Goal: Communication & Community: Ask a question

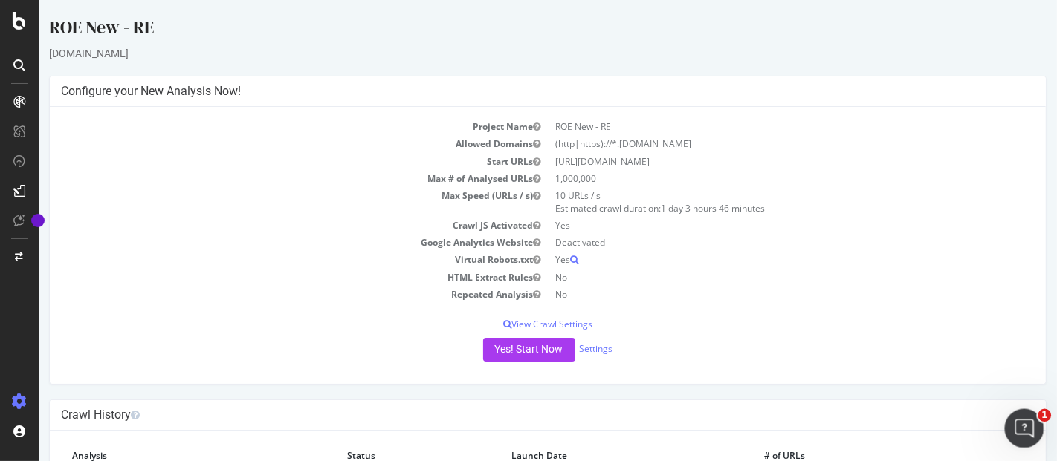
click at [1017, 429] on icon "Ouvrir le Messenger Intercom" at bounding box center [1021, 427] width 10 height 12
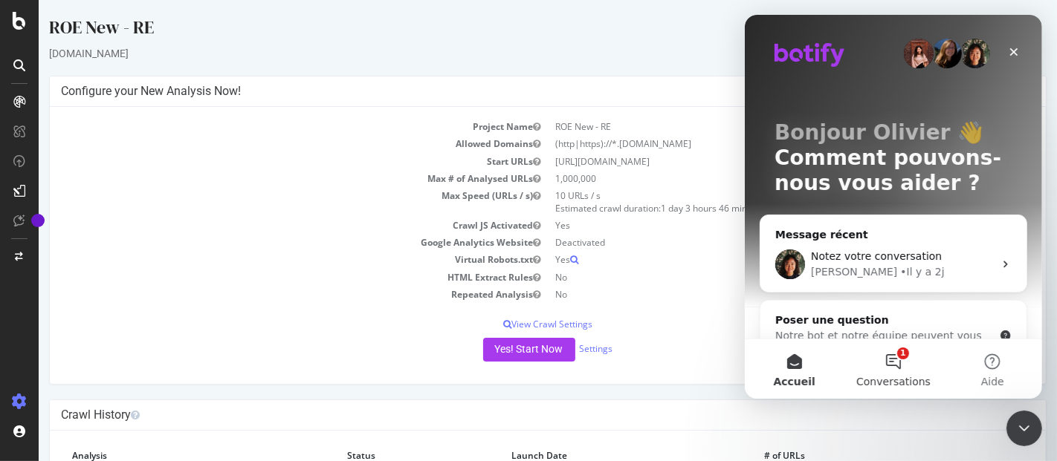
click at [889, 356] on button "1 Conversations" at bounding box center [892, 369] width 99 height 59
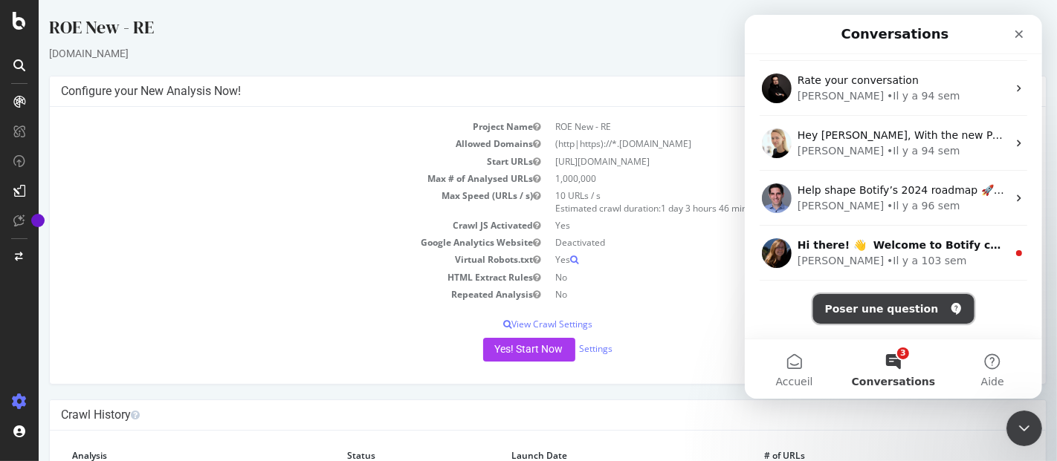
click at [877, 306] on button "Poser une question" at bounding box center [892, 309] width 161 height 30
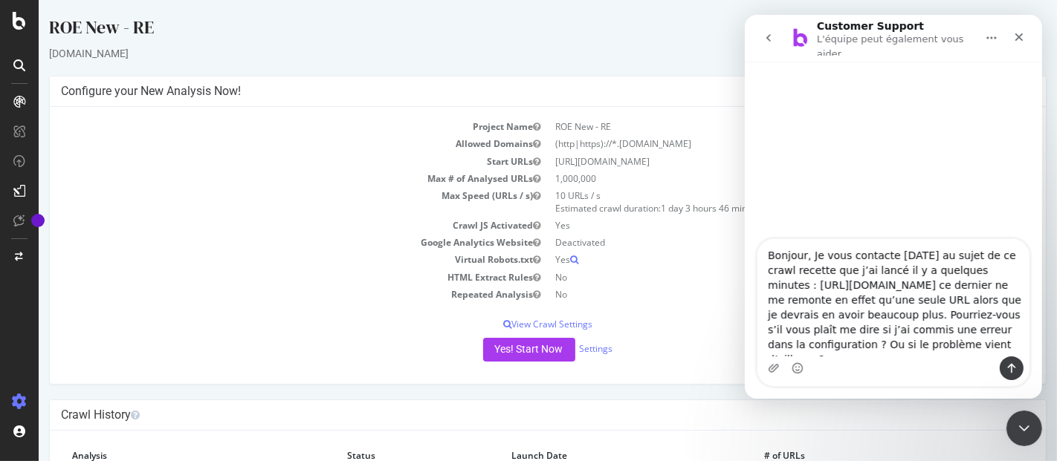
drag, startPoint x: 993, startPoint y: 273, endPoint x: 890, endPoint y: 276, distance: 102.6
click at [890, 276] on textarea "Bonjour, Je vous contacte [DATE] au sujet de ce crawl recette que j’ai lancé il…" at bounding box center [892, 297] width 272 height 117
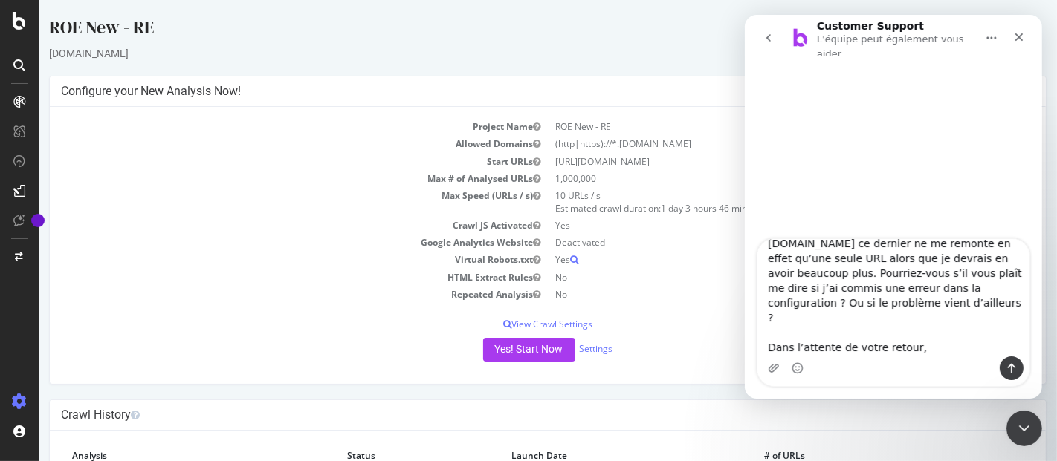
click at [894, 308] on textarea "Bonjour, Je vous contacte [DATE] au sujet de ce crawl recette que j’ai lancé [D…" at bounding box center [892, 297] width 272 height 117
click at [930, 335] on textarea "Bonjour, Je vous contacte [DATE] au sujet de ce crawl recette que j’ai lancé [D…" at bounding box center [892, 297] width 272 height 117
click at [903, 308] on textarea "Bonjour, Je vous contacte [DATE] au sujet de ce crawl recette que j’ai lancé [D…" at bounding box center [892, 297] width 272 height 117
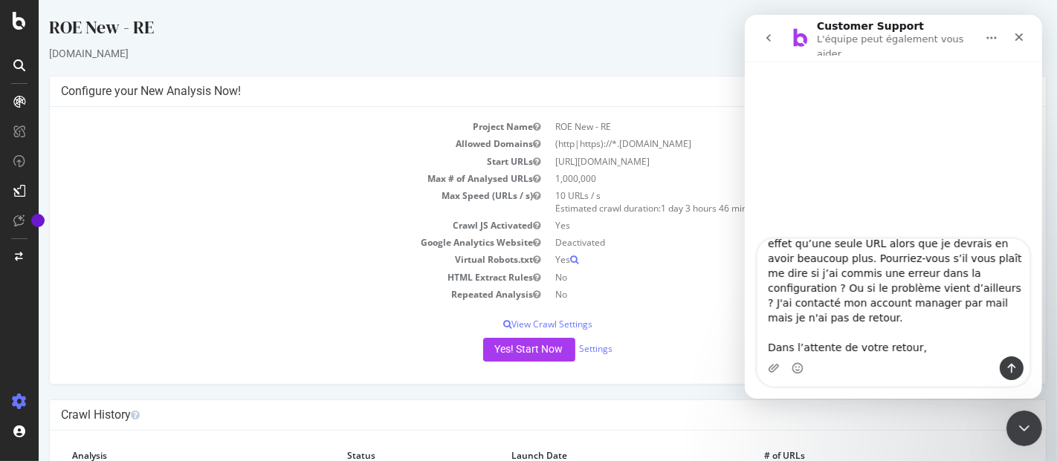
scroll to position [71, 0]
click at [930, 340] on textarea "Bonjour, Je vous contacte [DATE] au sujet de ce crawl recette que j’ai lancé [D…" at bounding box center [892, 297] width 272 height 117
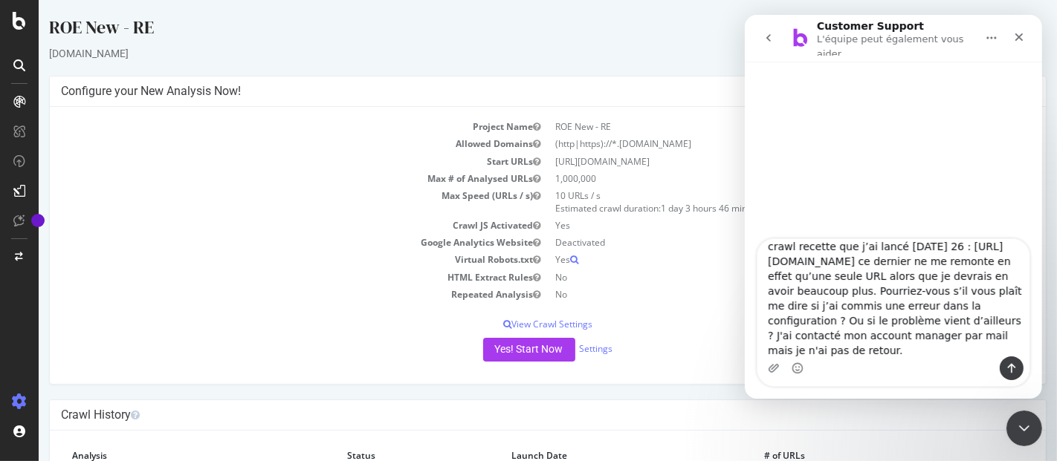
scroll to position [0, 0]
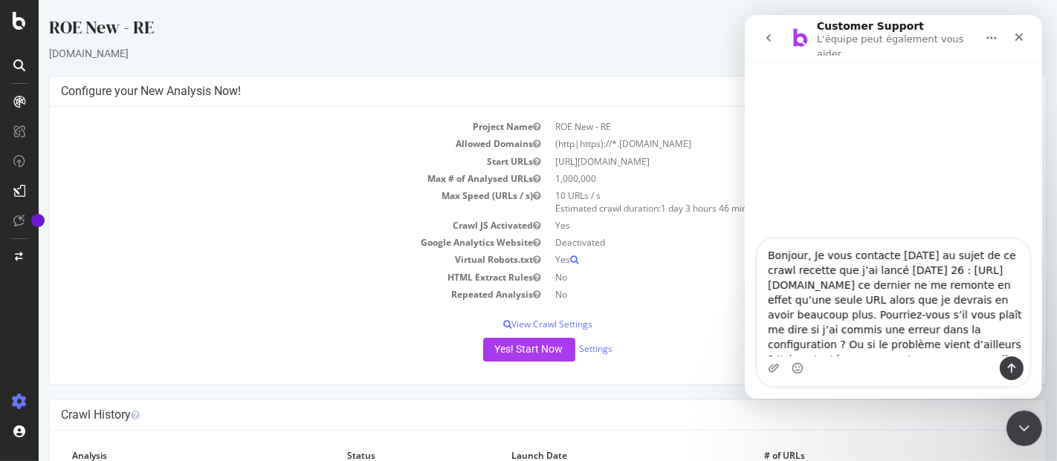
type textarea "Bonjour, Je vous contacte [DATE] au sujet de ce crawl recette que j’ai lancé [D…"
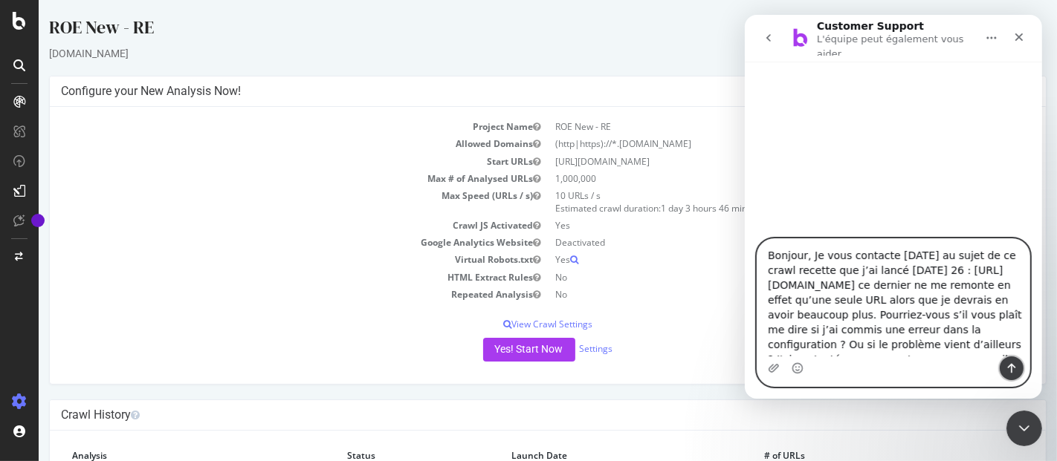
click at [1008, 367] on icon "Envoyer un message…" at bounding box center [1011, 369] width 8 height 10
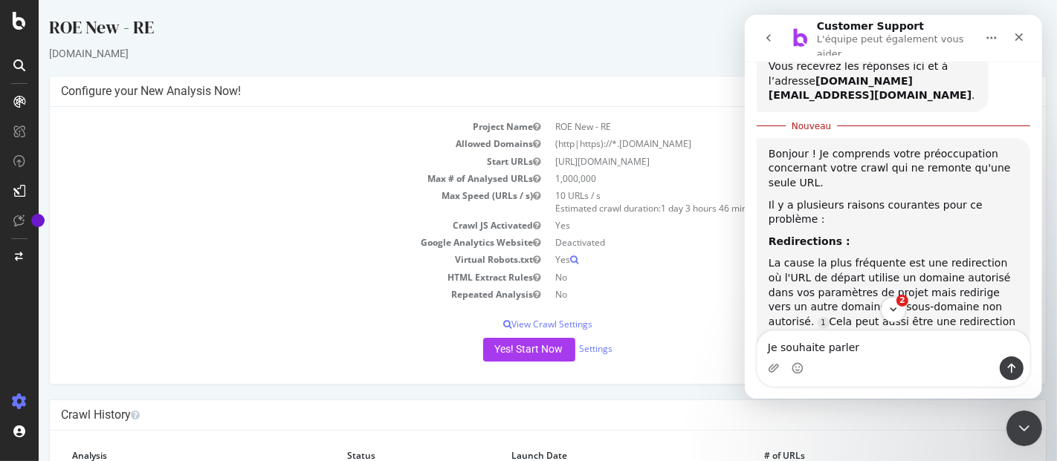
scroll to position [322, 0]
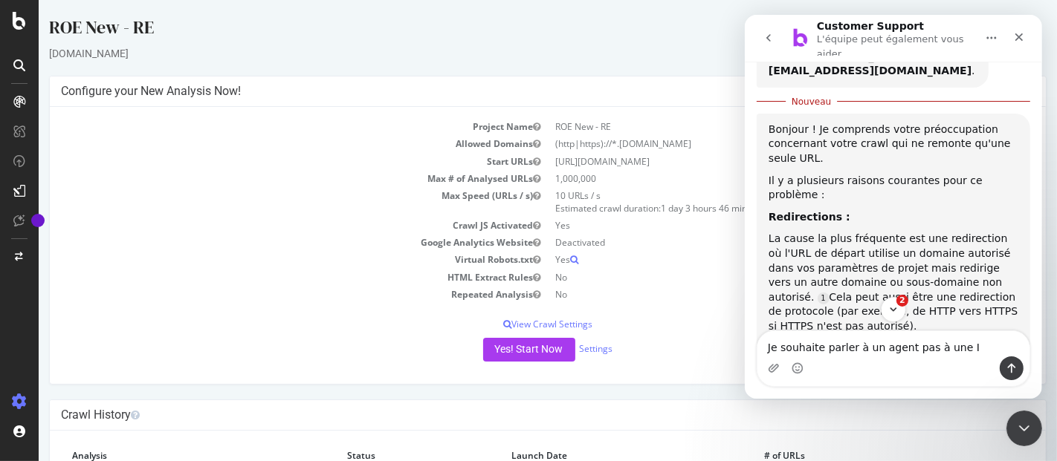
type textarea "Je souhaite parler à un agent pas à une IA"
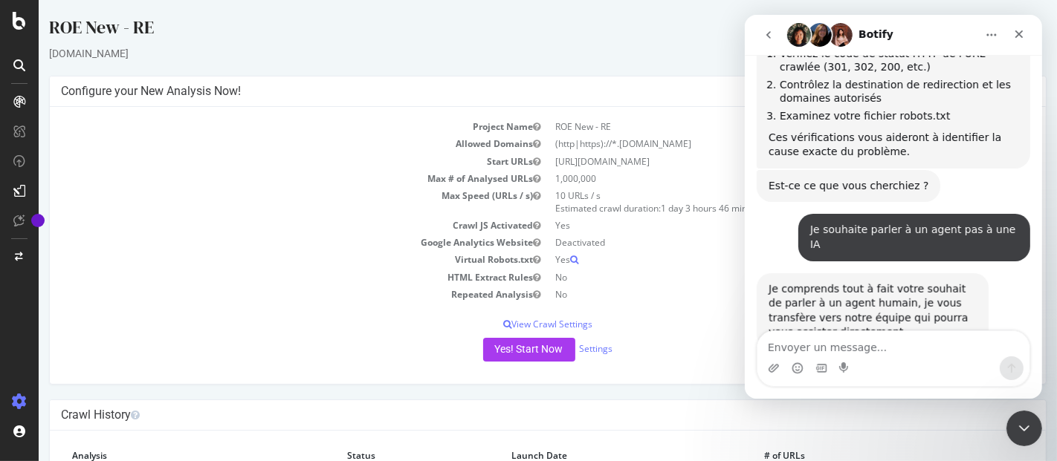
scroll to position [795, 0]
